Goal: Task Accomplishment & Management: Use online tool/utility

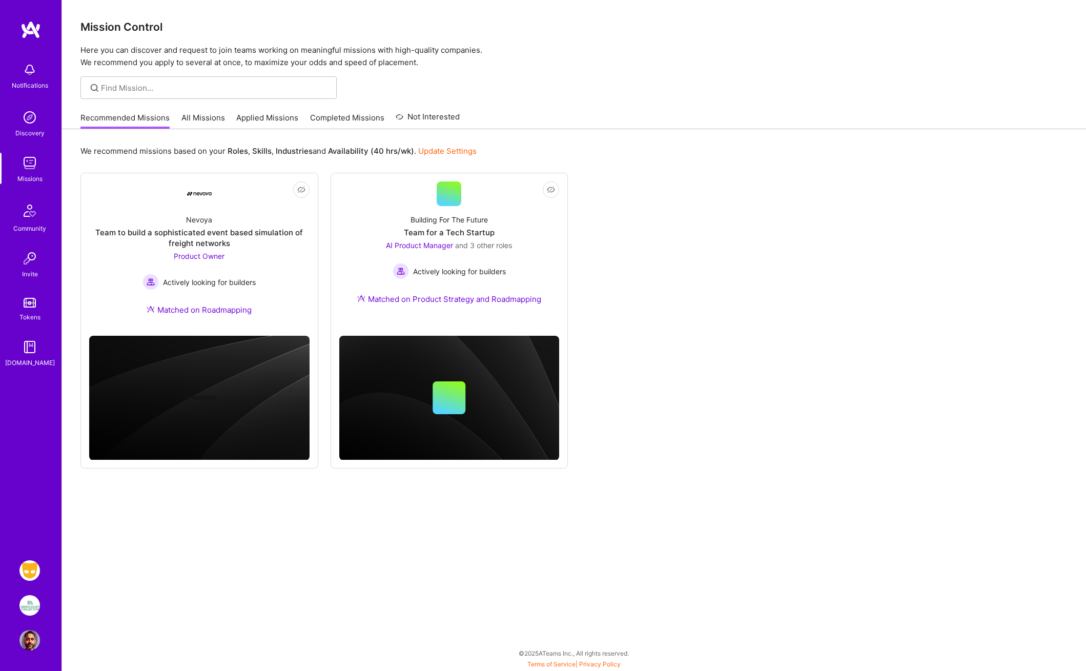
click at [28, 606] on img at bounding box center [29, 605] width 21 height 21
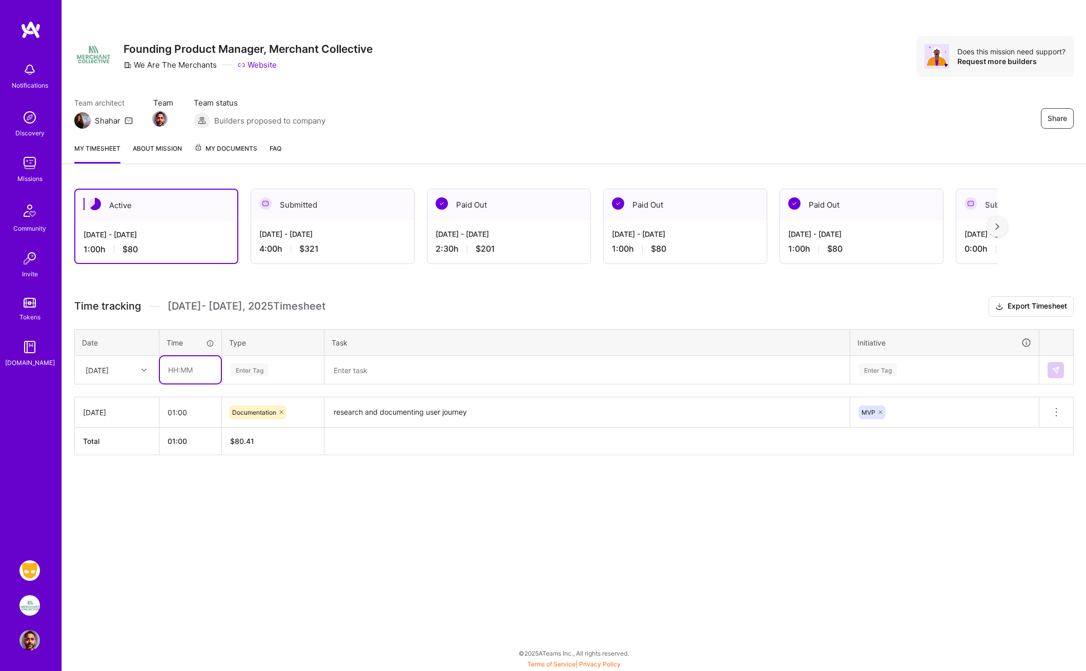
click at [176, 368] on input "text" at bounding box center [190, 369] width 61 height 27
type input "02:00"
click at [254, 370] on div "Enter Tag" at bounding box center [250, 370] width 38 height 16
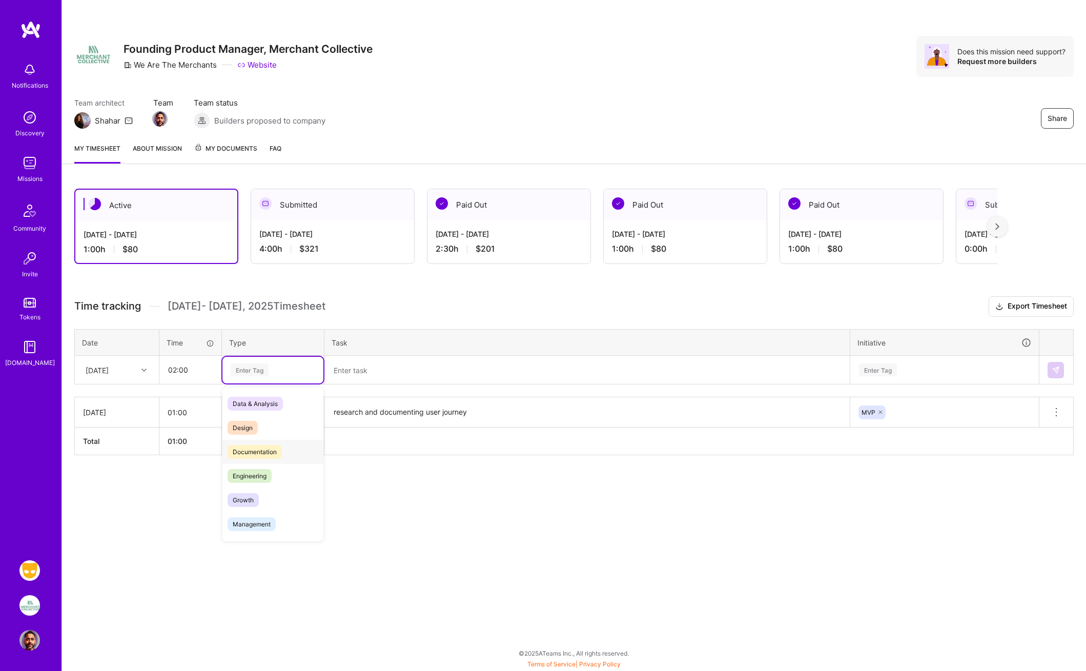
click at [259, 453] on span "Documentation" at bounding box center [255, 452] width 54 height 14
click at [351, 370] on textarea at bounding box center [587, 370] width 523 height 27
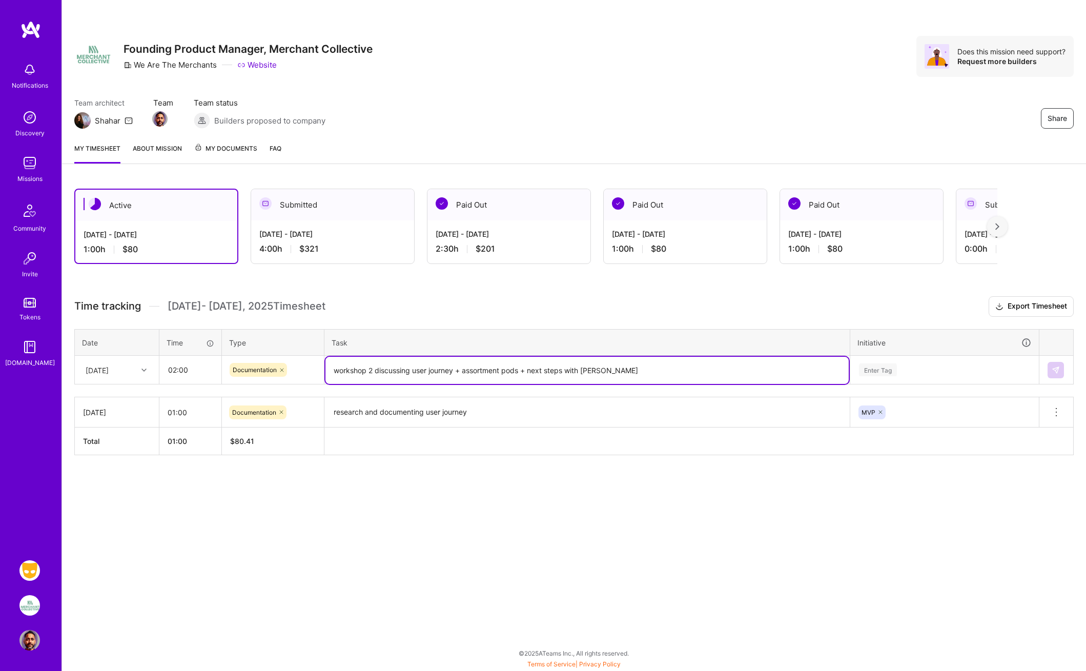
type textarea "workshop 2 discussing user journey + assortment pods + next steps with [PERSON_…"
click at [723, 300] on h3 "Time tracking [DATE] - [DATE] Timesheet Export Timesheet" at bounding box center [574, 306] width 1000 height 21
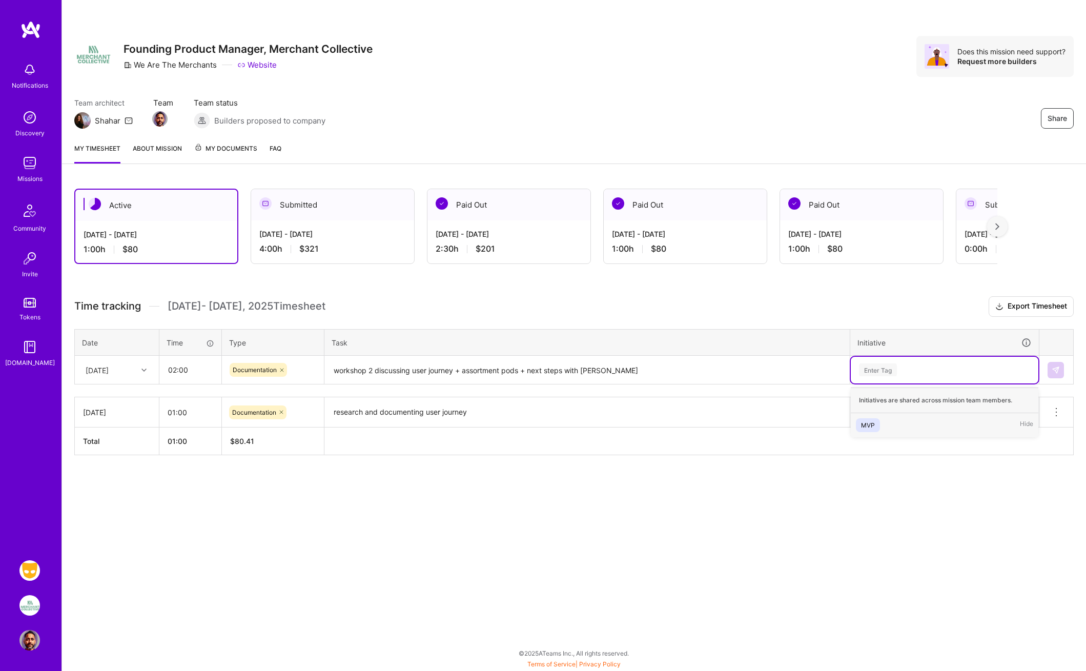
click at [884, 371] on div "Enter Tag" at bounding box center [878, 370] width 38 height 16
click at [871, 423] on div "MVP" at bounding box center [868, 425] width 14 height 11
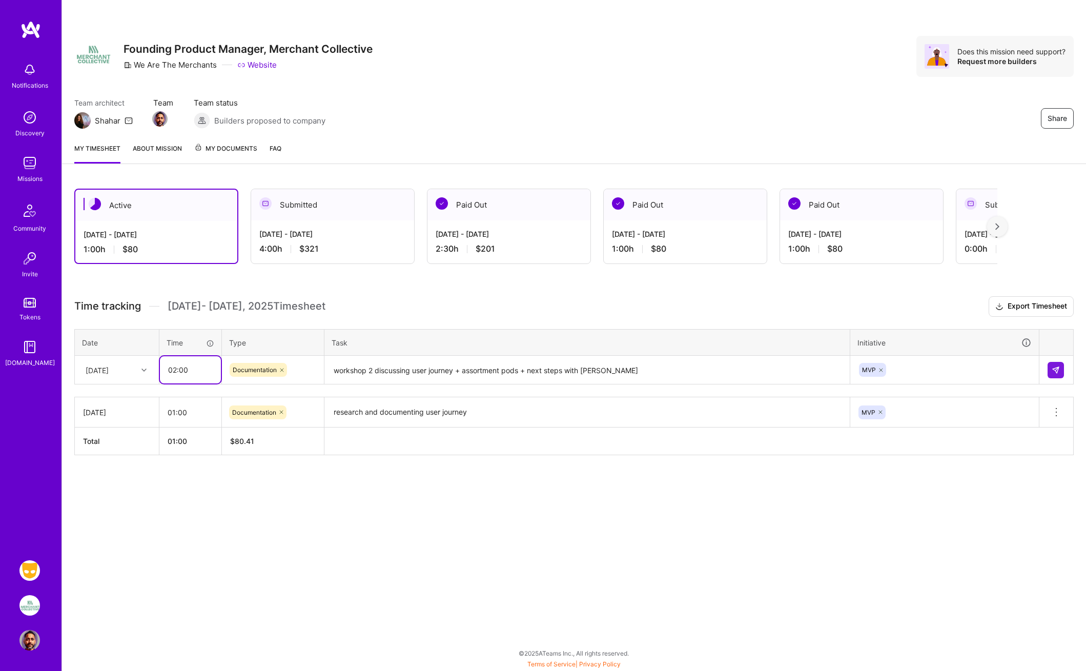
click at [175, 370] on input "02:00" at bounding box center [190, 369] width 61 height 27
type input "01:00"
click at [362, 295] on div "Active [DATE] - [DATE] 1:00 h $80 Submitted [DATE] - [DATE] 4:00 h $321 Paid Ou…" at bounding box center [574, 340] width 1024 height 329
click at [1057, 370] on img at bounding box center [1056, 370] width 8 height 8
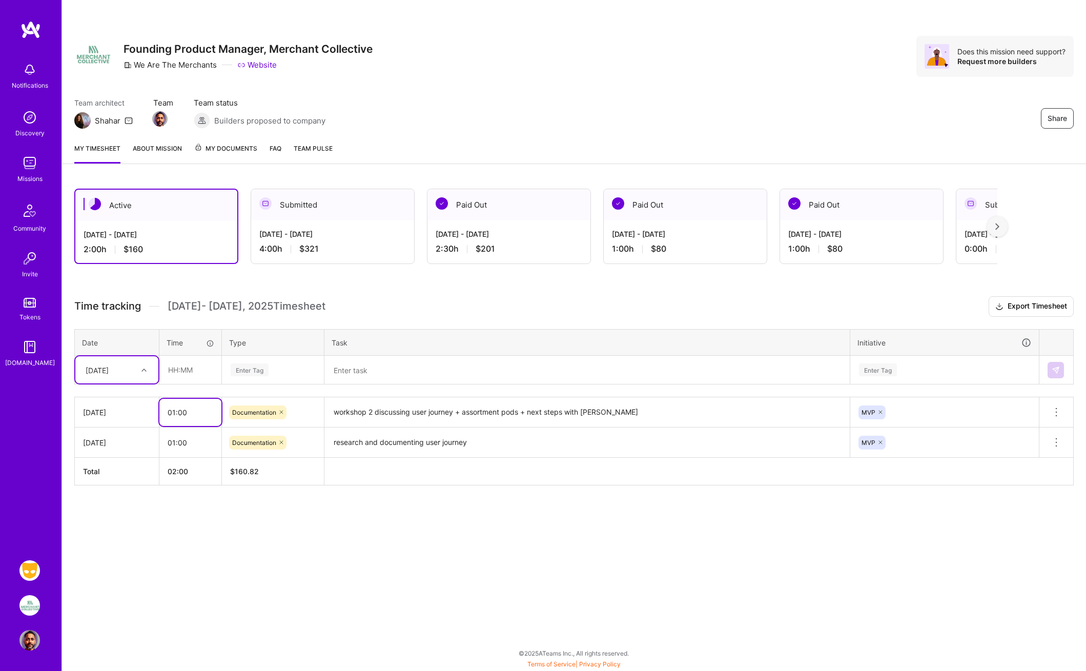
click at [173, 416] on input "01:00" at bounding box center [190, 412] width 62 height 27
click at [186, 411] on input "01:00" at bounding box center [190, 412] width 62 height 27
click at [344, 575] on div "Share Founding Product Manager, Merchant Collective We Are The Merchants Websit…" at bounding box center [574, 335] width 1025 height 671
click at [226, 561] on div "Share Founding Product Manager, Merchant Collective We Are The Merchants Websit…" at bounding box center [574, 335] width 1025 height 671
click at [187, 412] on input "01:30" at bounding box center [190, 412] width 62 height 27
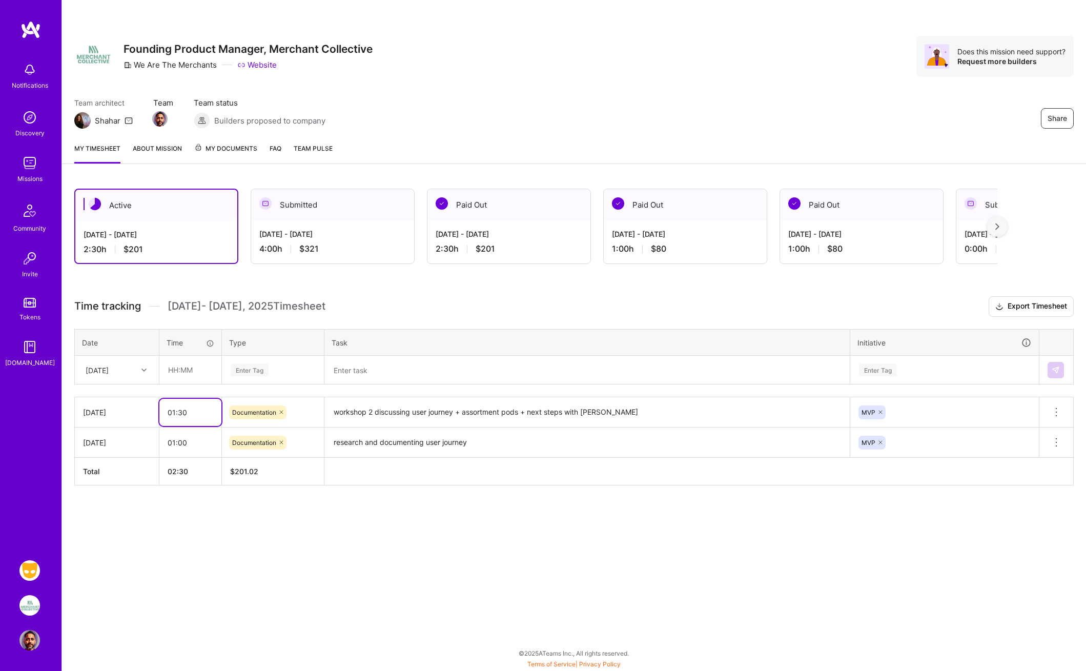
drag, startPoint x: 191, startPoint y: 412, endPoint x: 139, endPoint y: 406, distance: 52.1
click at [139, 406] on tr "[DATE] 01:30 Documentation workshop 2 discussing user journey + assortment pods…" at bounding box center [574, 412] width 999 height 30
type input "02:00"
click at [275, 589] on div "Share Founding Product Manager, Merchant Collective We Are The Merchants Websit…" at bounding box center [574, 335] width 1025 height 671
click at [426, 87] on div "Share Founding Product Manager, Merchant Collective We Are The Merchants Websit…" at bounding box center [574, 67] width 1024 height 135
